Goal: Information Seeking & Learning: Learn about a topic

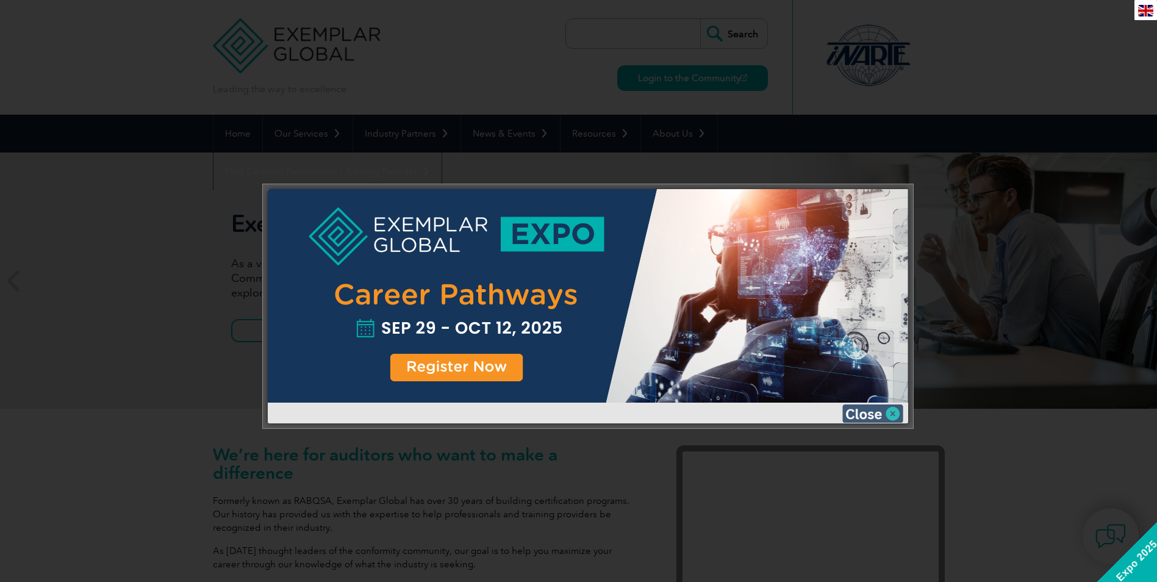
click at [887, 412] on img at bounding box center [872, 413] width 61 height 18
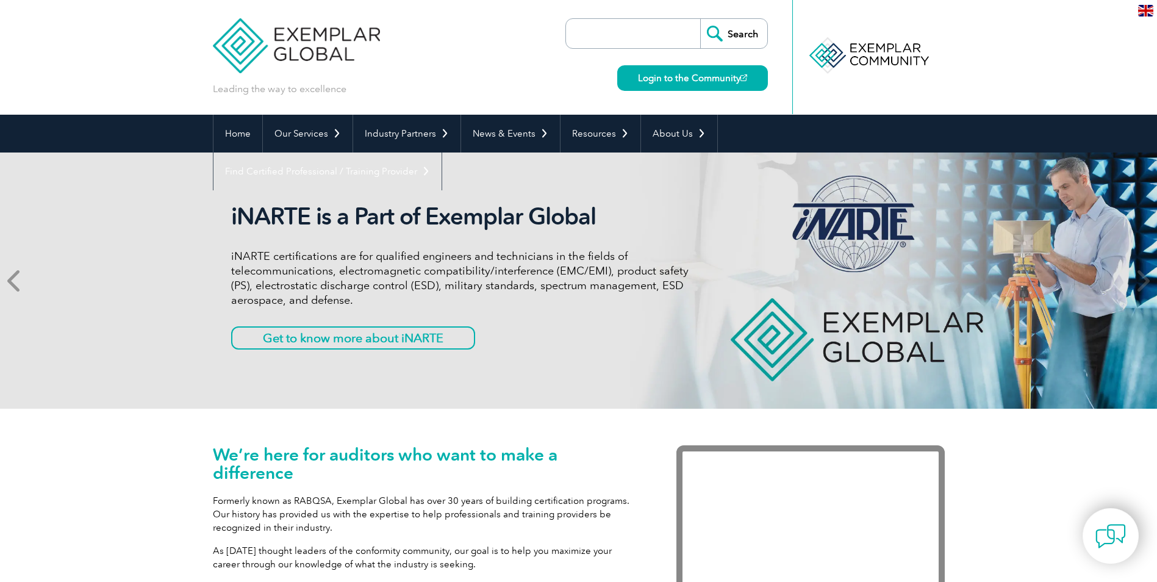
click at [27, 274] on span at bounding box center [15, 280] width 30 height 256
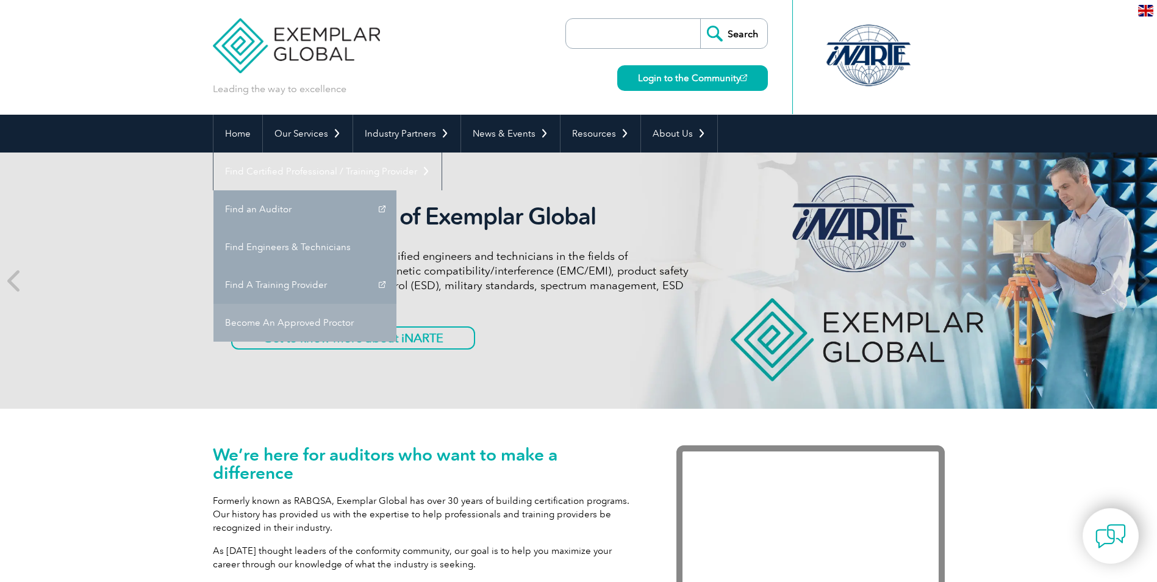
click at [396, 304] on link "Become An Approved Proctor" at bounding box center [304, 323] width 183 height 38
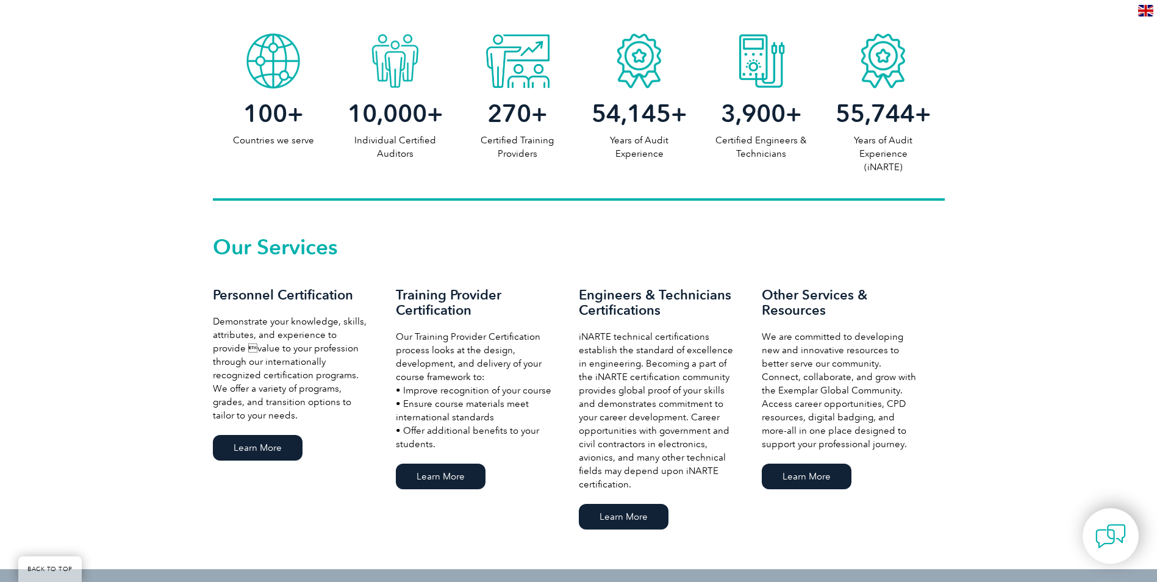
scroll to position [671, 0]
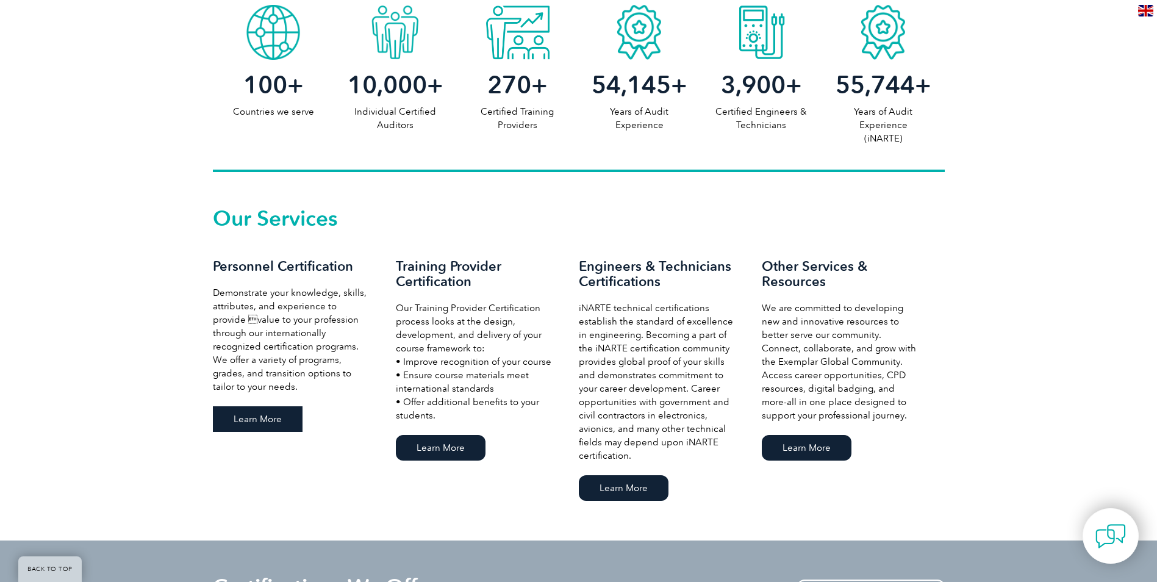
click at [252, 410] on link "Learn More" at bounding box center [258, 419] width 90 height 26
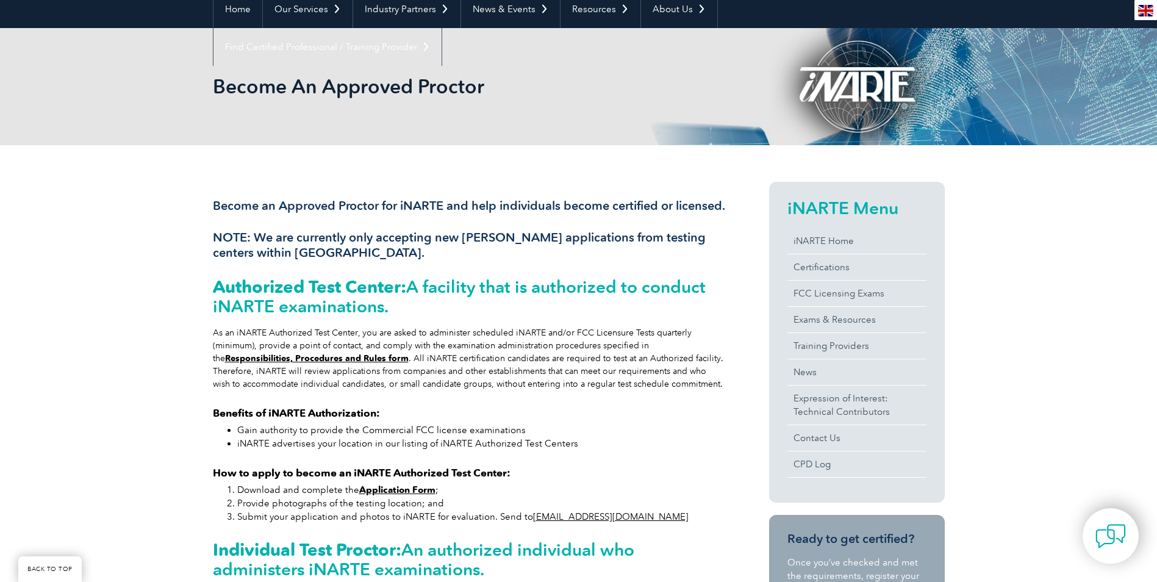
scroll to position [122, 0]
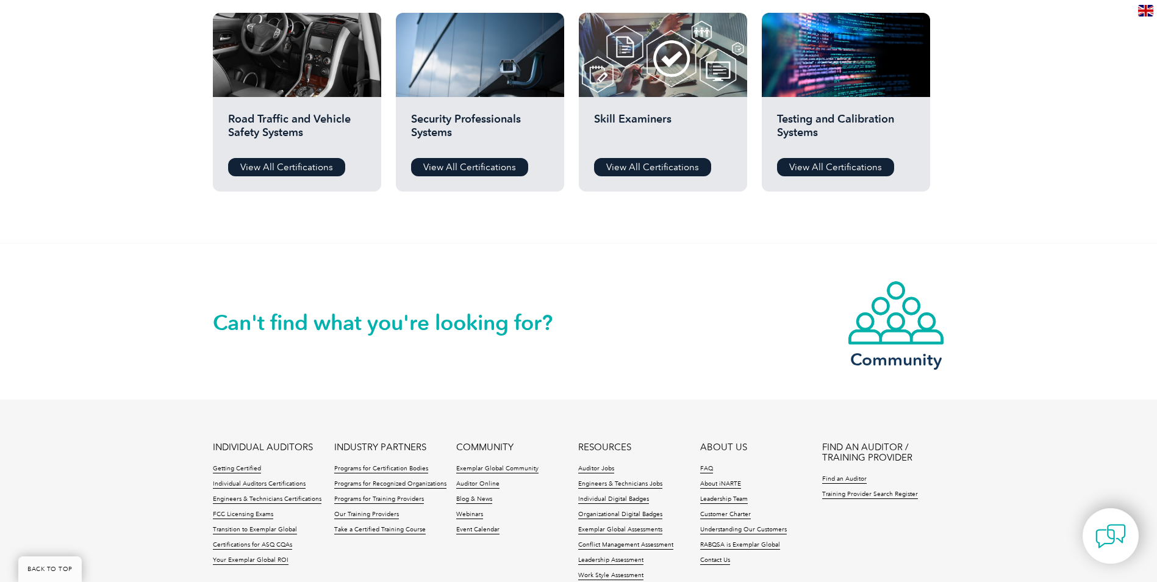
scroll to position [915, 0]
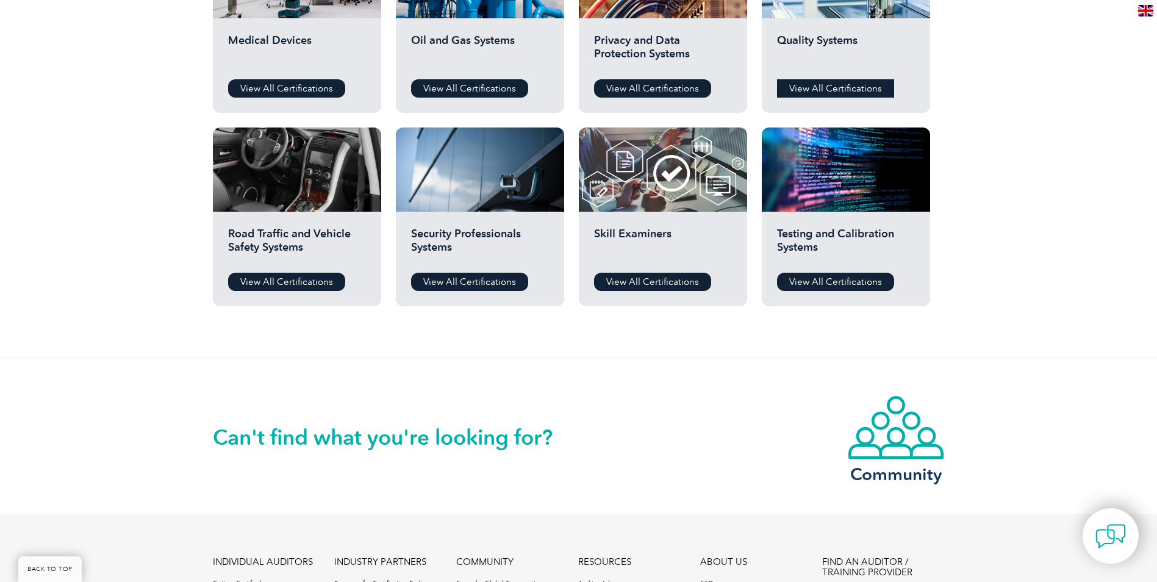
click at [835, 87] on link "View All Certifications" at bounding box center [835, 88] width 117 height 18
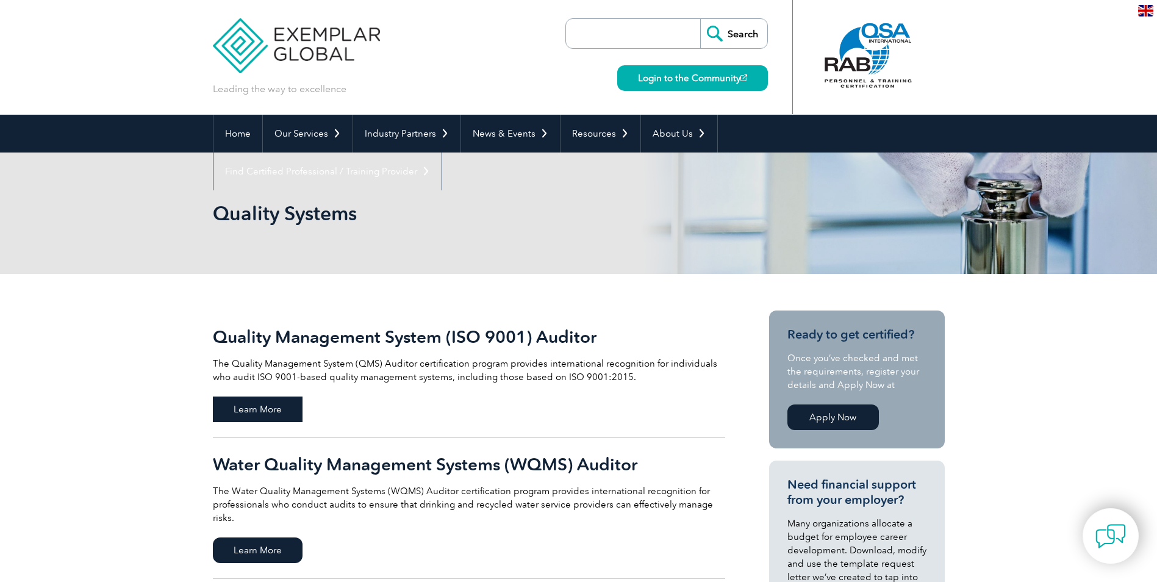
click at [263, 407] on span "Learn More" at bounding box center [258, 409] width 90 height 26
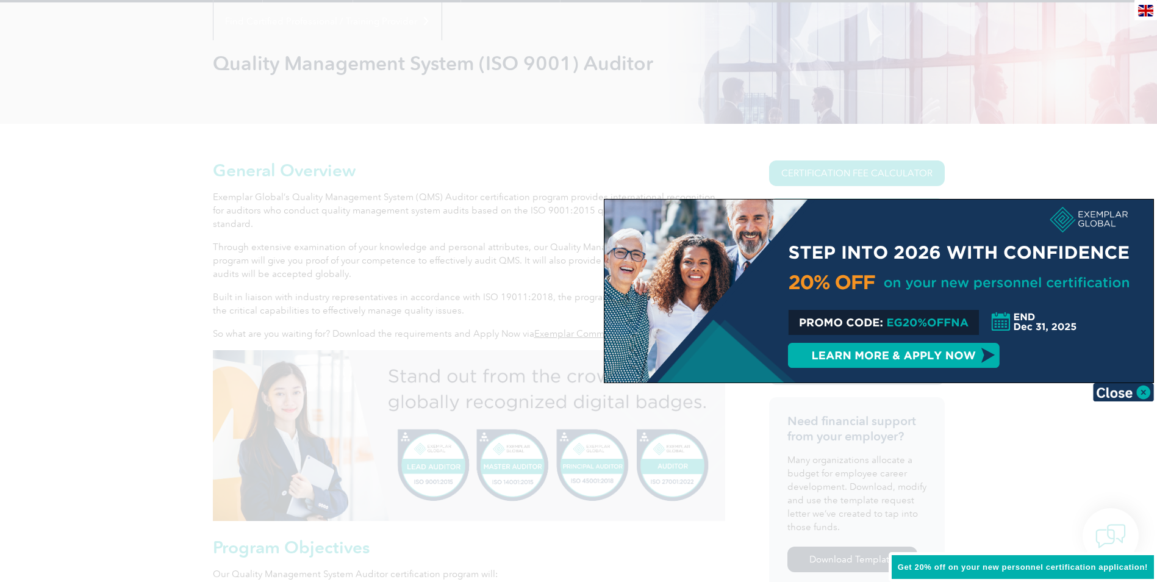
scroll to position [183, 0]
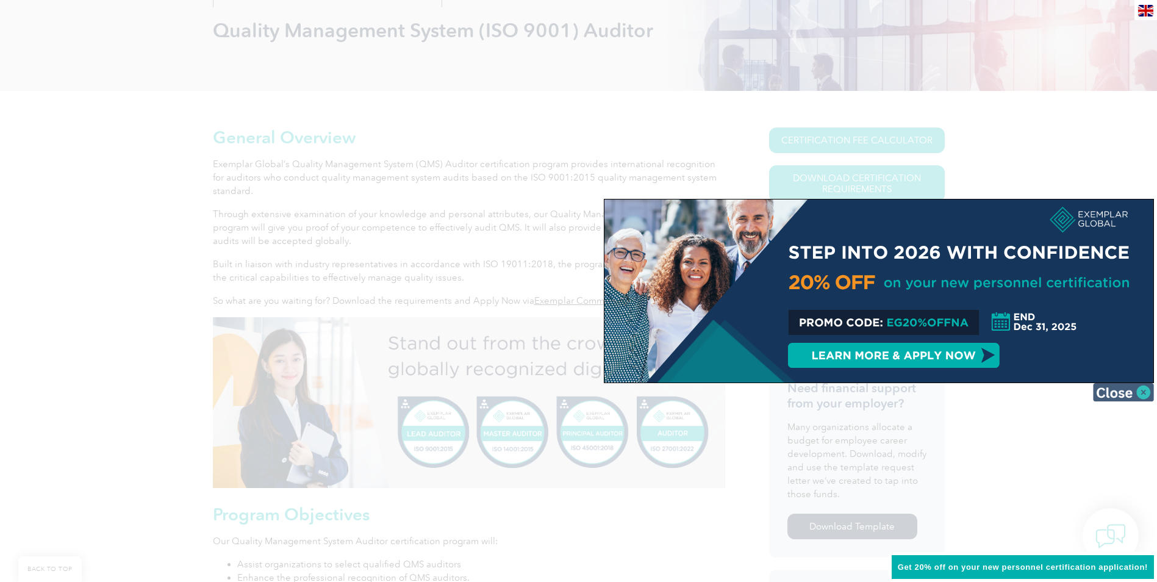
click at [1128, 386] on img at bounding box center [1123, 392] width 61 height 18
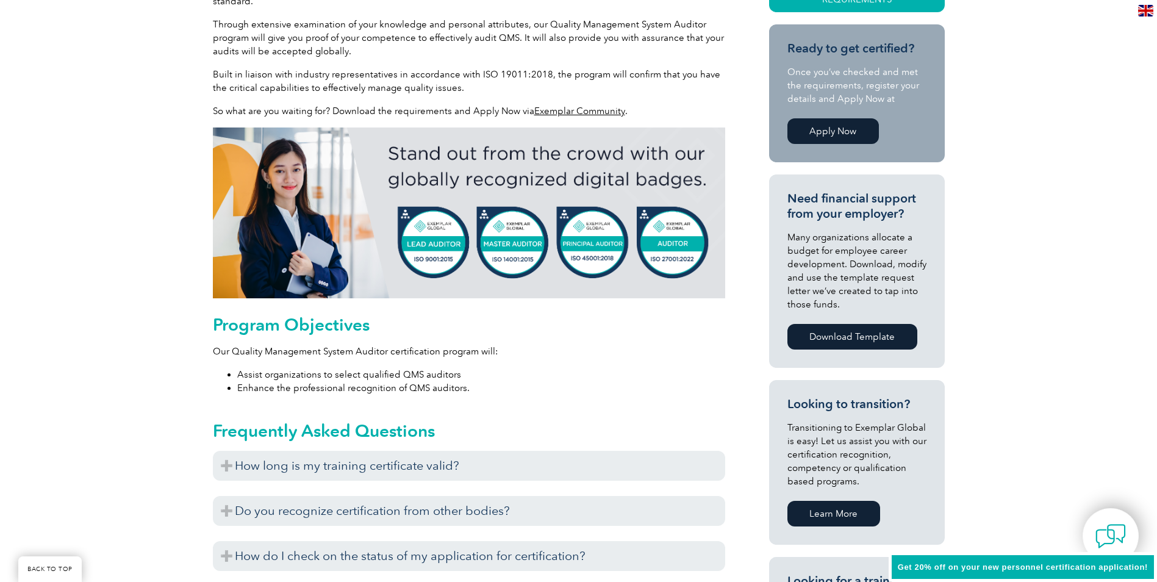
scroll to position [427, 0]
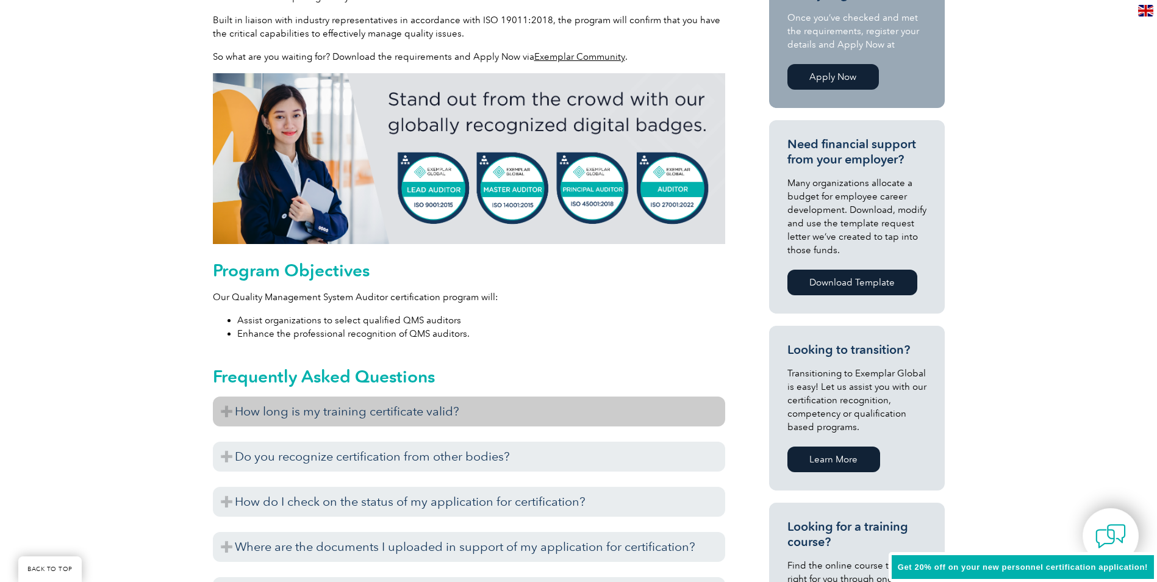
click at [395, 409] on h3 "How long is my training certificate valid?" at bounding box center [469, 411] width 512 height 30
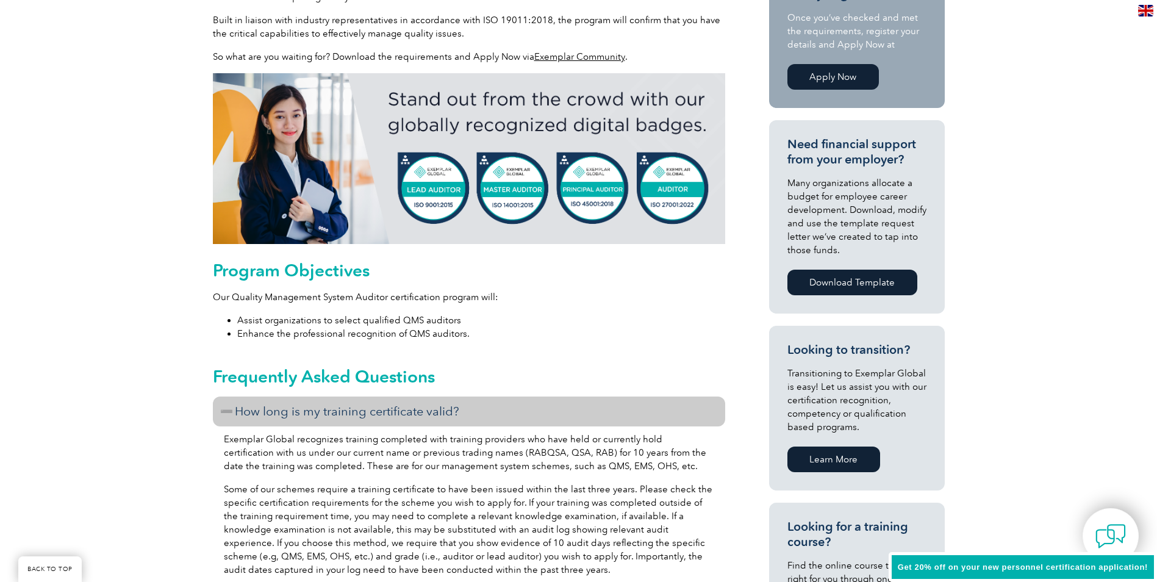
click at [326, 413] on h3 "How long is my training certificate valid?" at bounding box center [469, 411] width 512 height 30
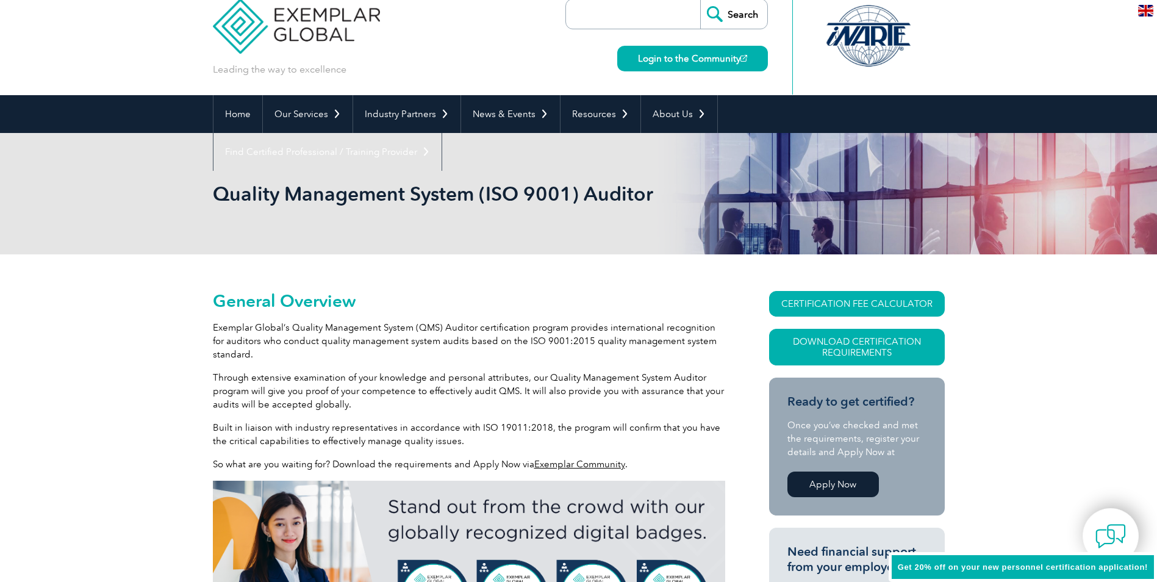
scroll to position [0, 0]
